Goal: Use online tool/utility: Utilize a website feature to perform a specific function

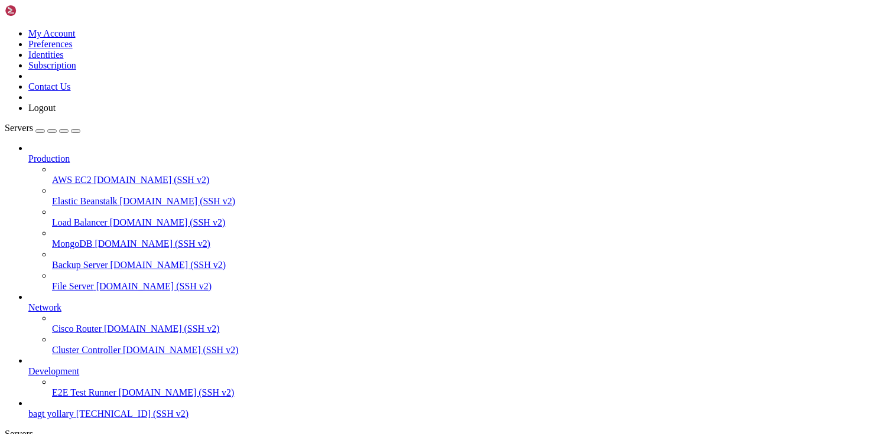
scroll to position [42, 0]
click at [74, 409] on span "bagt yollary" at bounding box center [50, 414] width 45 height 10
click at [100, 409] on link "bagt yollary [TECHNICAL_ID] (SSH v2)" at bounding box center [452, 414] width 848 height 11
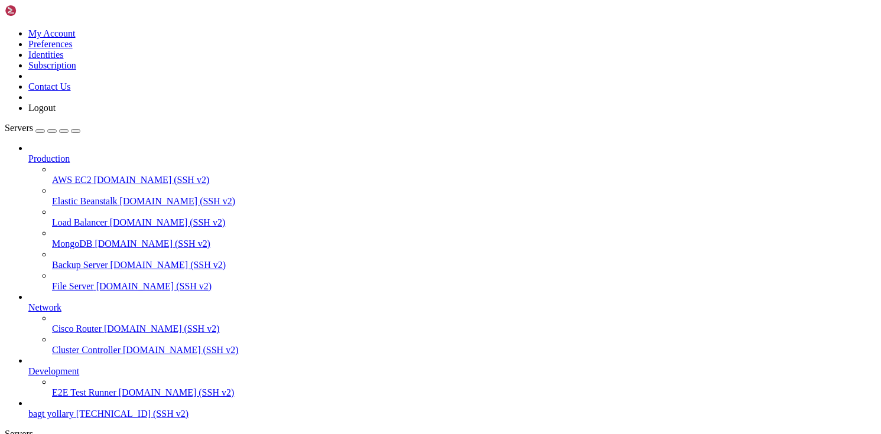
scroll to position [0, 0]
click at [100, 409] on link "bagt yollary [TECHNICAL_ID] (SSH v2)" at bounding box center [452, 414] width 848 height 11
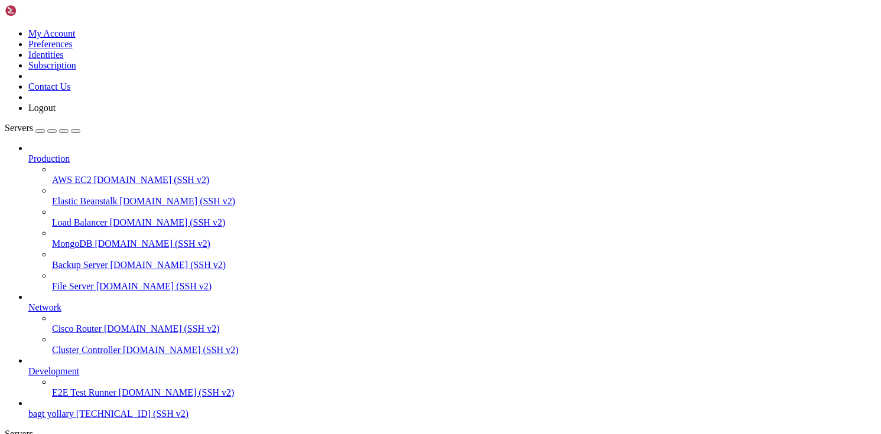
scroll to position [834, 0]
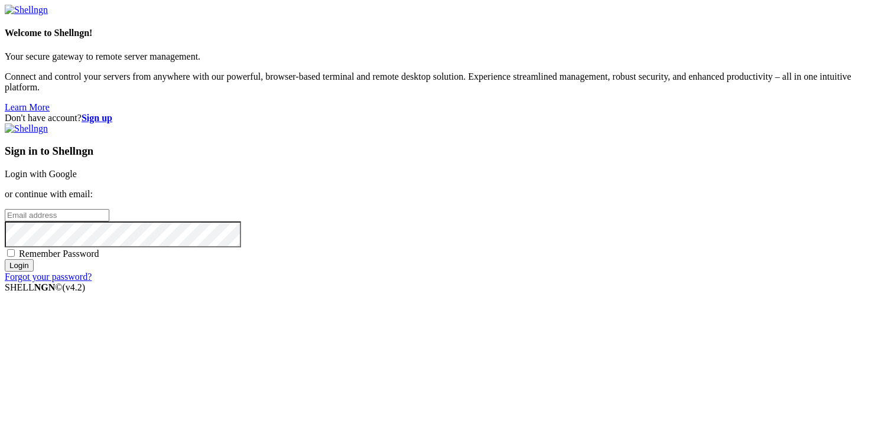
click at [435, 153] on div "Don't have account? Sign up Sign in to Shellngn Login with Google or continue w…" at bounding box center [440, 198] width 871 height 170
click at [77, 169] on link "Login with Google" at bounding box center [41, 174] width 72 height 10
click at [416, 210] on div "Don't have account? Sign up Sign in to Shellngn Login with Google or continue w…" at bounding box center [440, 198] width 871 height 170
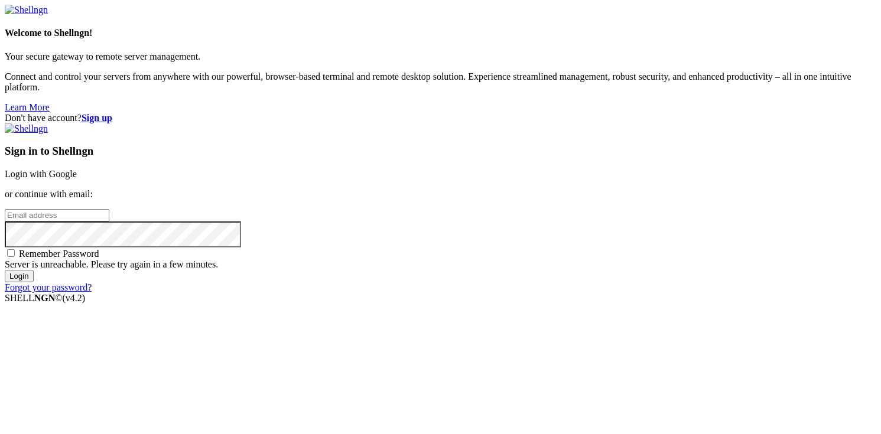
click at [77, 169] on link "Login with Google" at bounding box center [41, 174] width 72 height 10
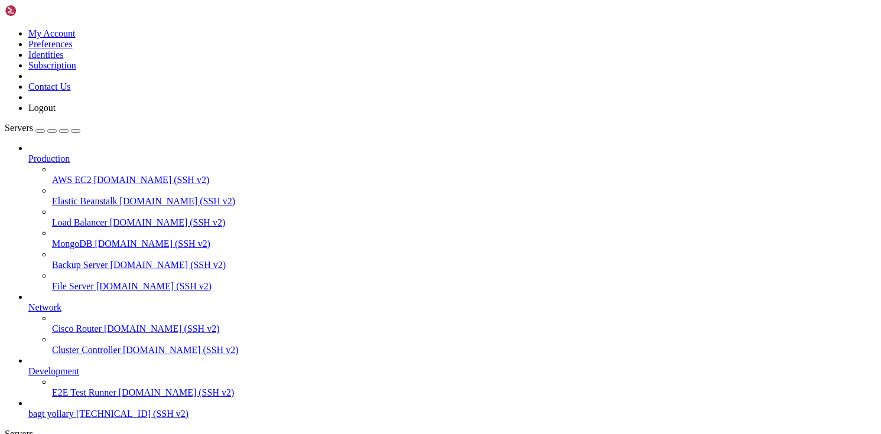
scroll to position [42, 0]
click at [71, 409] on span "bagt yollary" at bounding box center [50, 414] width 45 height 10
